Goal: Transaction & Acquisition: Subscribe to service/newsletter

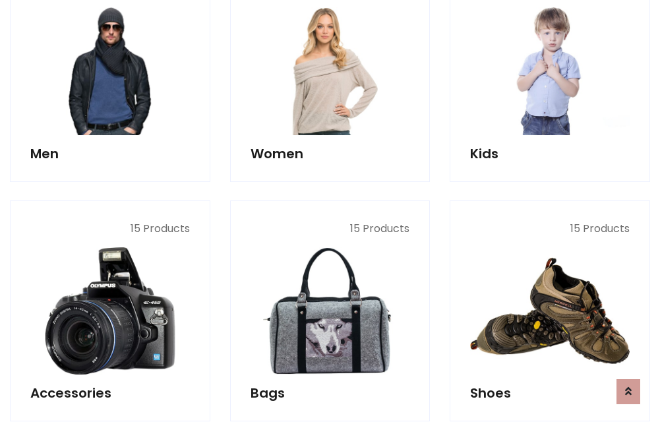
scroll to position [956, 0]
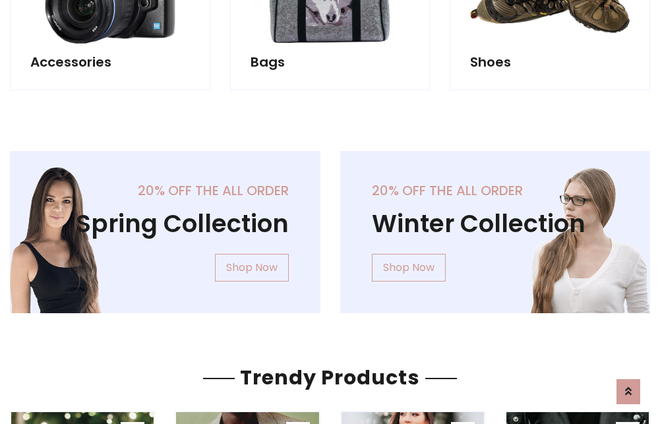
click at [330, 227] on div "20% off the all order Winter Collection Shop Now" at bounding box center [495, 242] width 330 height 183
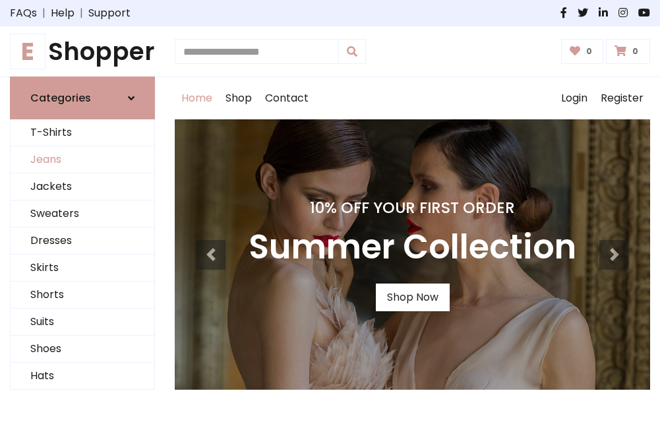
click at [82, 160] on link "Jeans" at bounding box center [83, 159] width 144 height 27
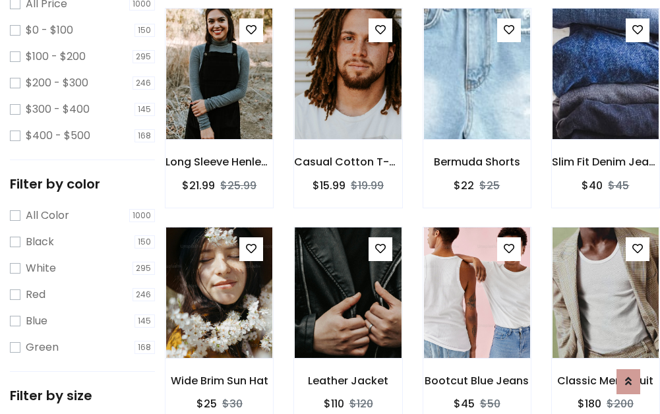
scroll to position [387, 0]
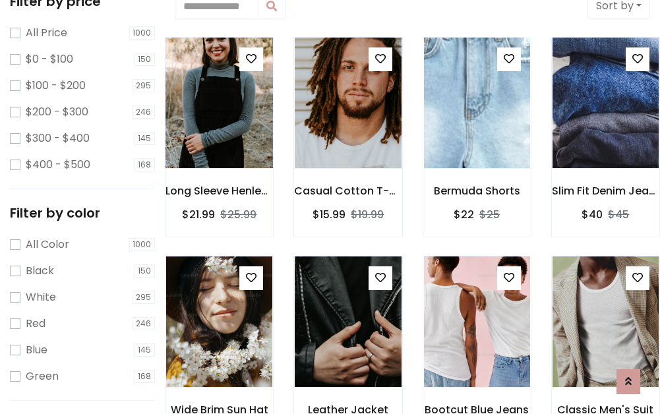
click at [219, 103] on img at bounding box center [218, 103] width 127 height 316
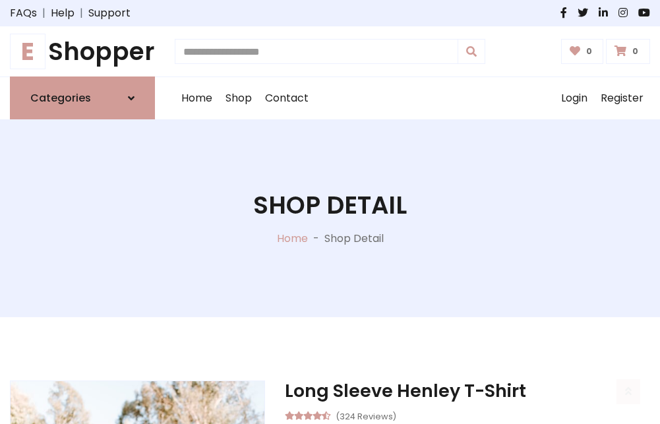
scroll to position [142, 0]
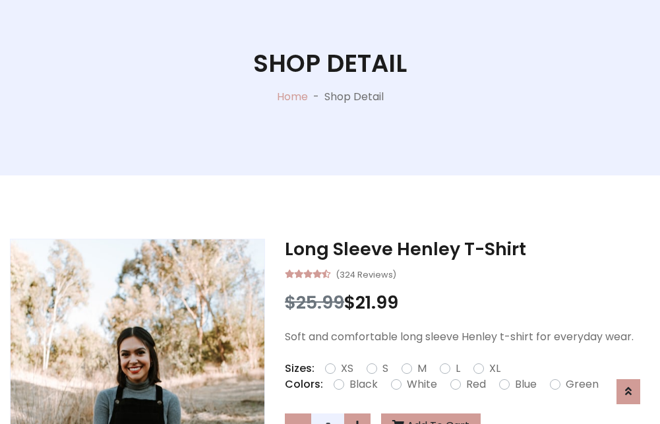
click at [474, 384] on label "Red" at bounding box center [476, 384] width 20 height 16
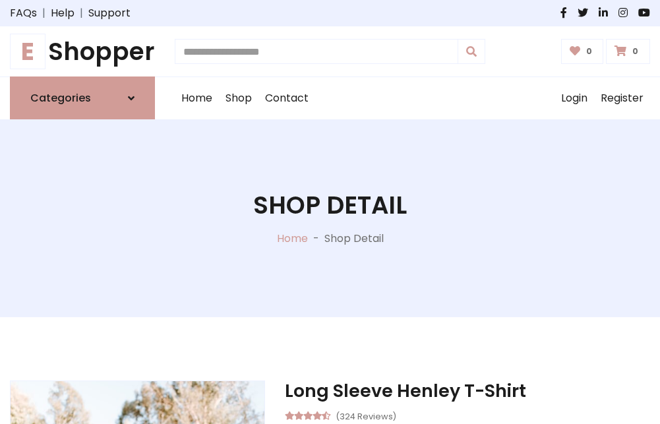
scroll to position [142, 0]
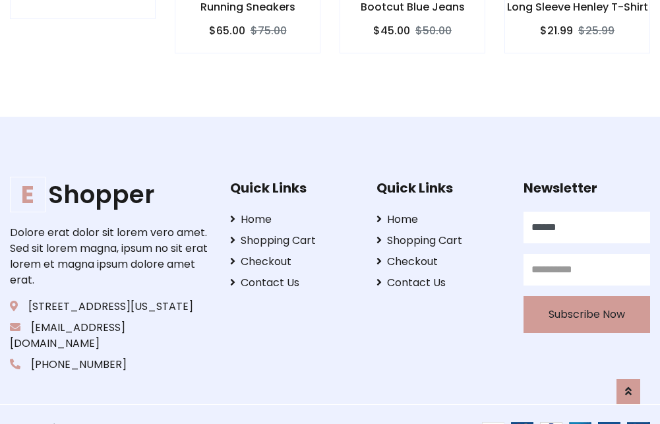
type input "******"
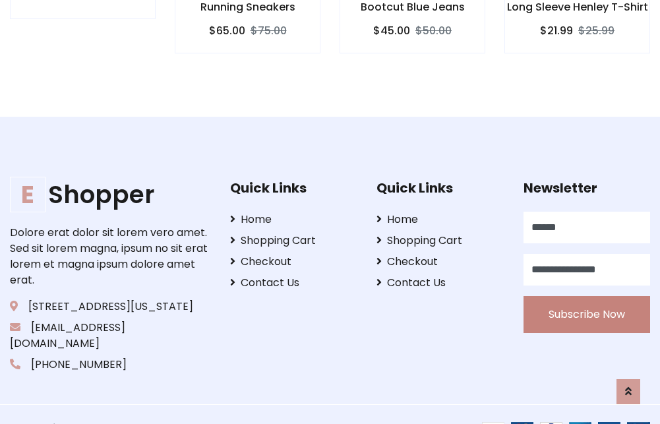
type input "**********"
click at [586, 298] on button "Subscribe Now" at bounding box center [586, 314] width 127 height 37
